Goal: Task Accomplishment & Management: Manage account settings

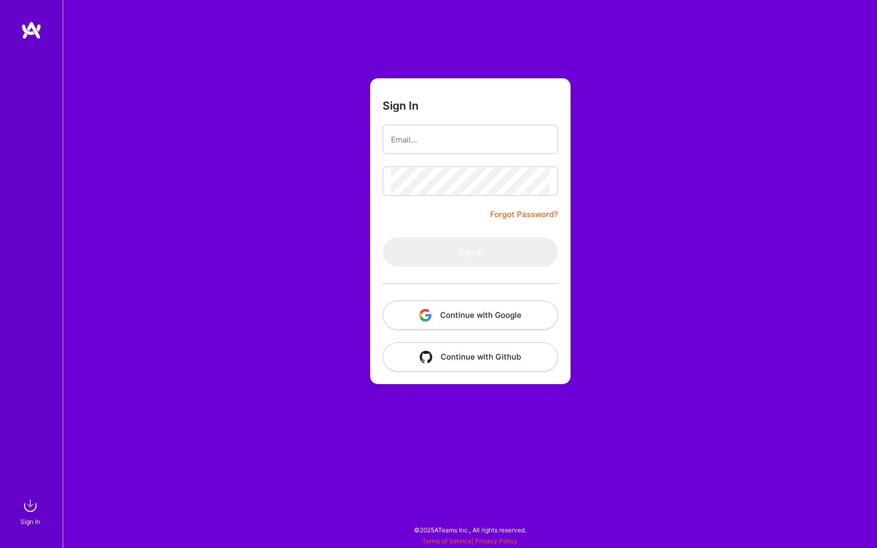
click at [483, 316] on button "Continue with Google" at bounding box center [470, 315] width 175 height 29
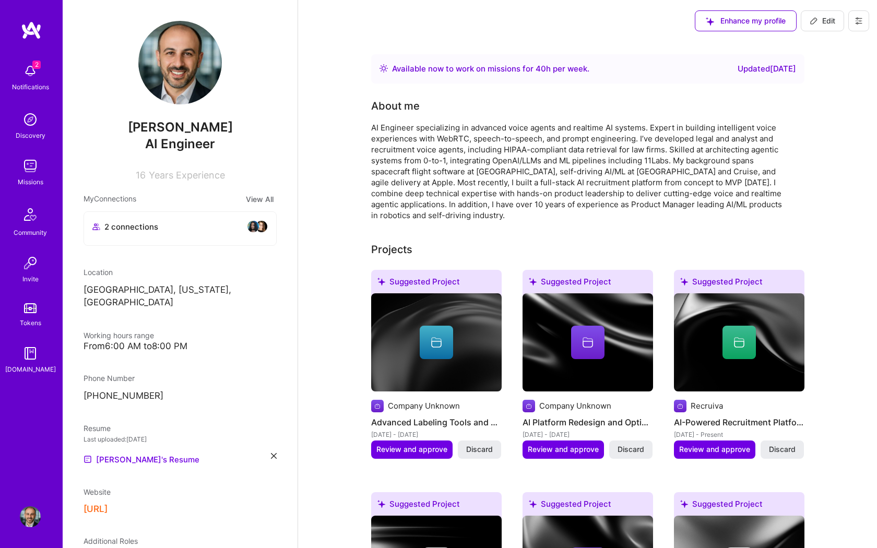
click at [30, 171] on img at bounding box center [30, 166] width 21 height 21
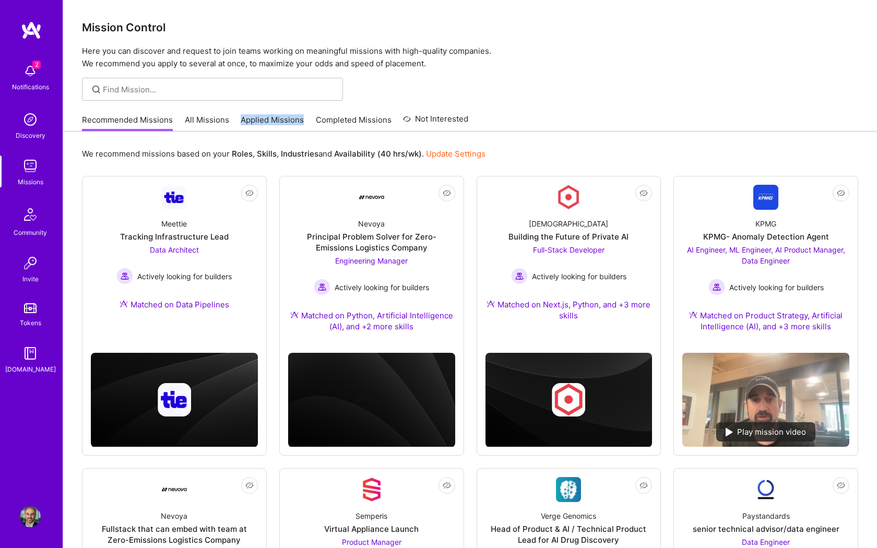
click at [254, 120] on link "Applied Missions" at bounding box center [272, 122] width 63 height 17
